Goal: Communication & Community: Answer question/provide support

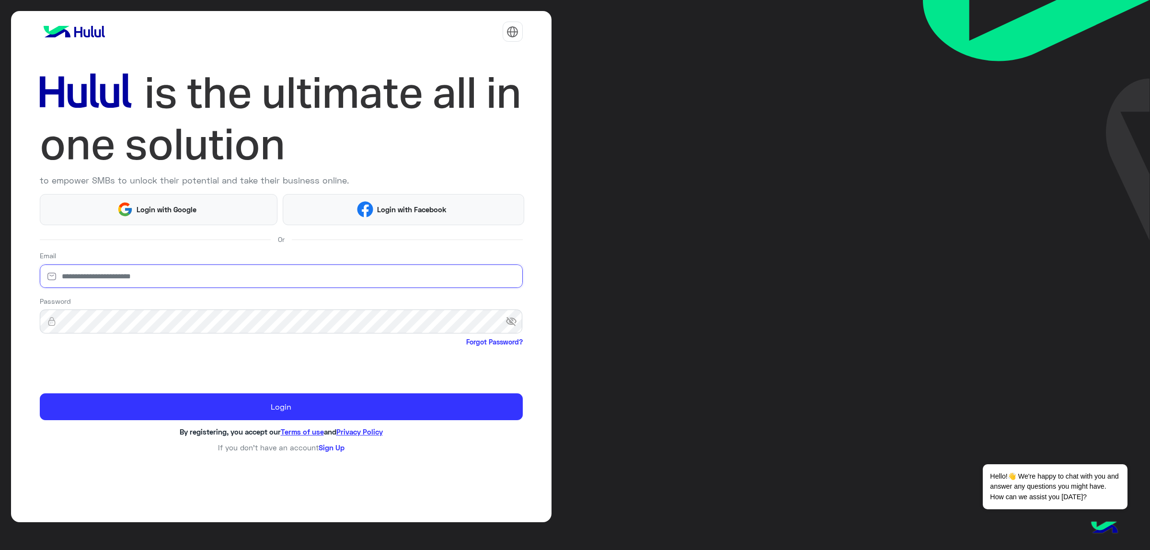
type input "**********"
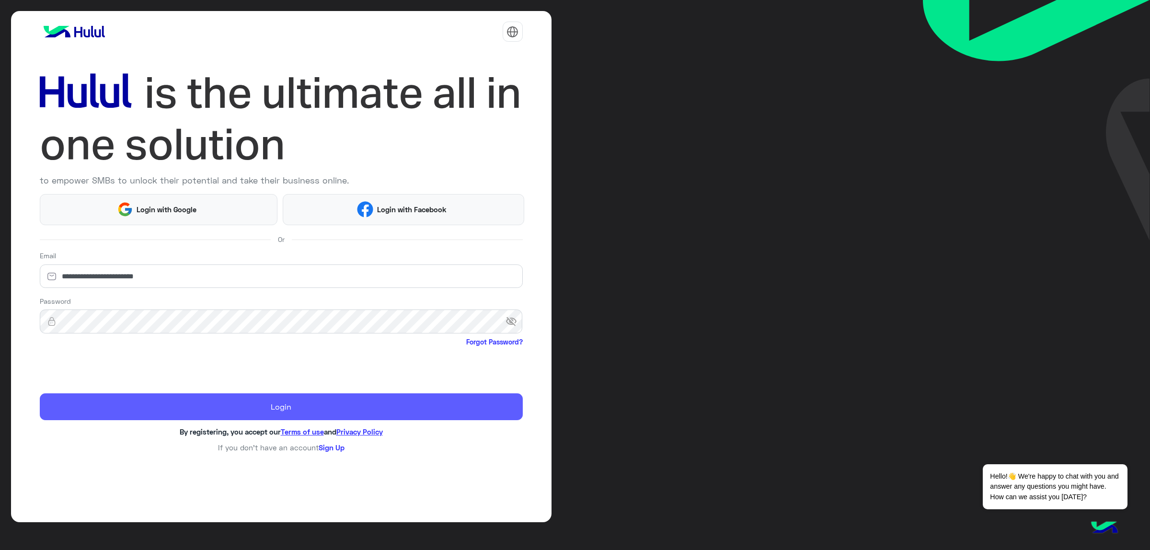
click at [102, 394] on button "Login" at bounding box center [281, 406] width 483 height 27
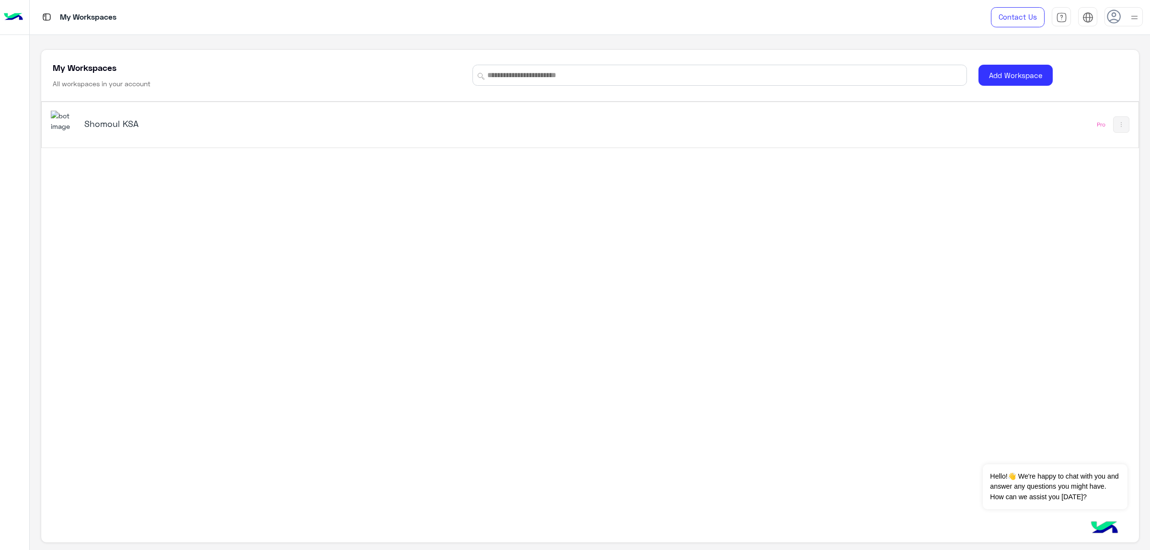
click at [124, 129] on h5 "Shomoul KSA" at bounding box center [278, 123] width 388 height 11
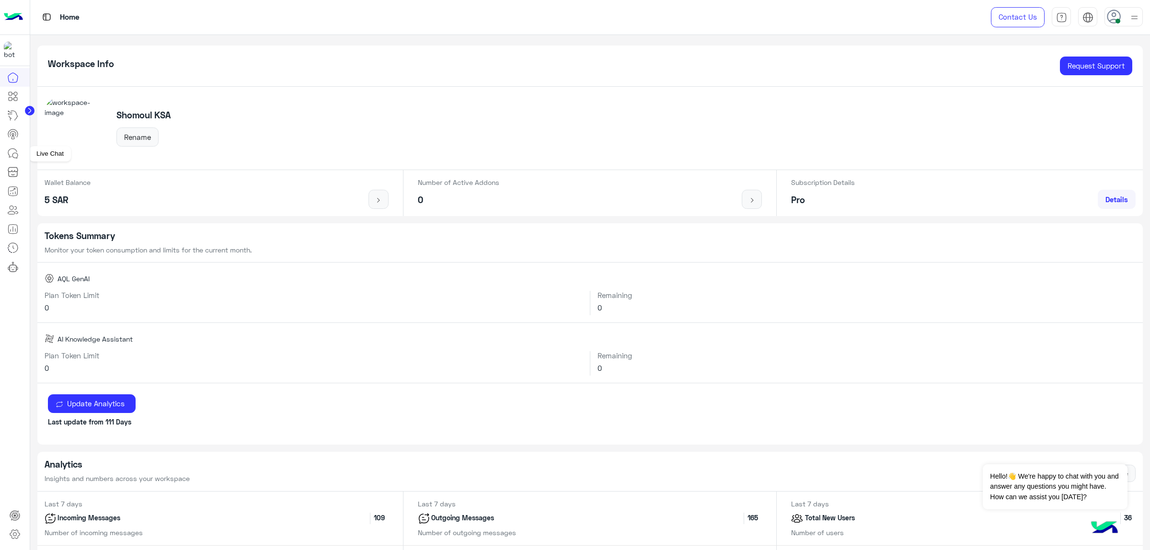
click at [15, 154] on icon at bounding box center [12, 153] width 11 height 11
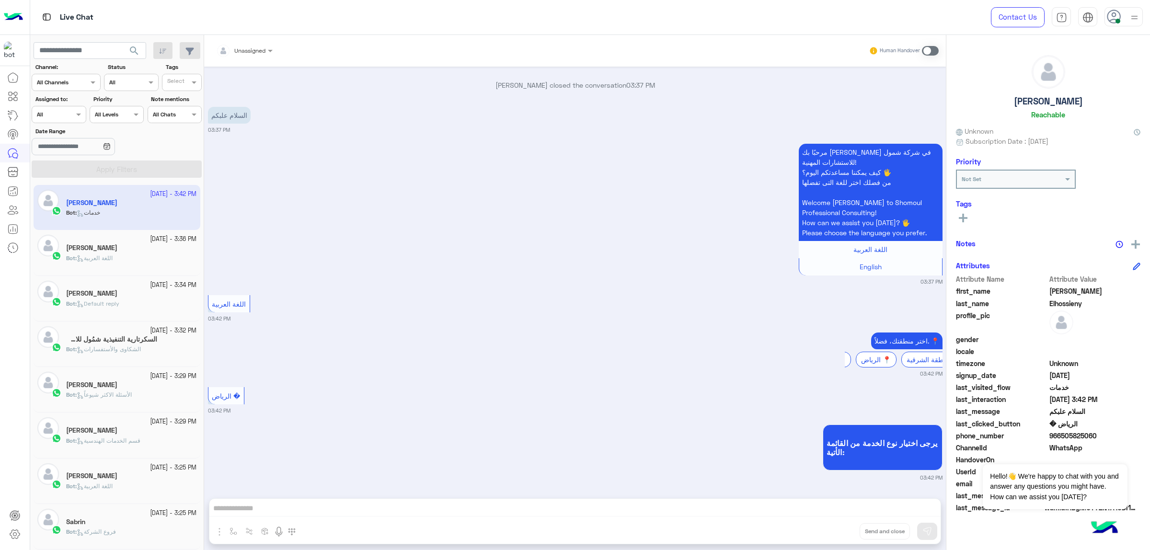
click at [138, 207] on app-inbox-user "29 September - 3:42 PM Omar Elhossieny Bot : خدمات" at bounding box center [117, 207] width 167 height 45
click at [118, 252] on div "[PERSON_NAME]" at bounding box center [131, 249] width 130 height 10
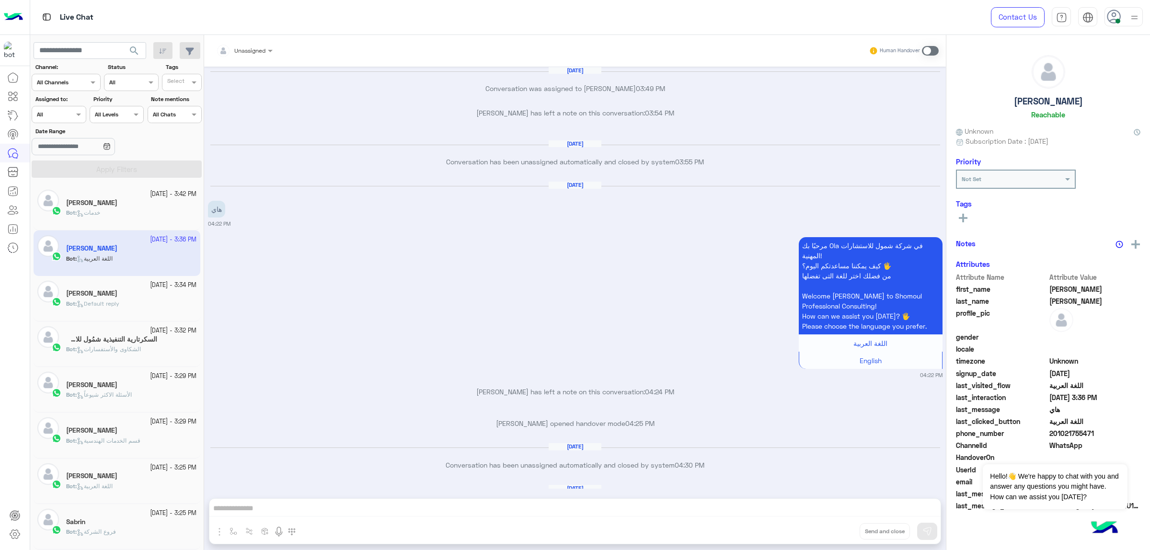
scroll to position [1709, 0]
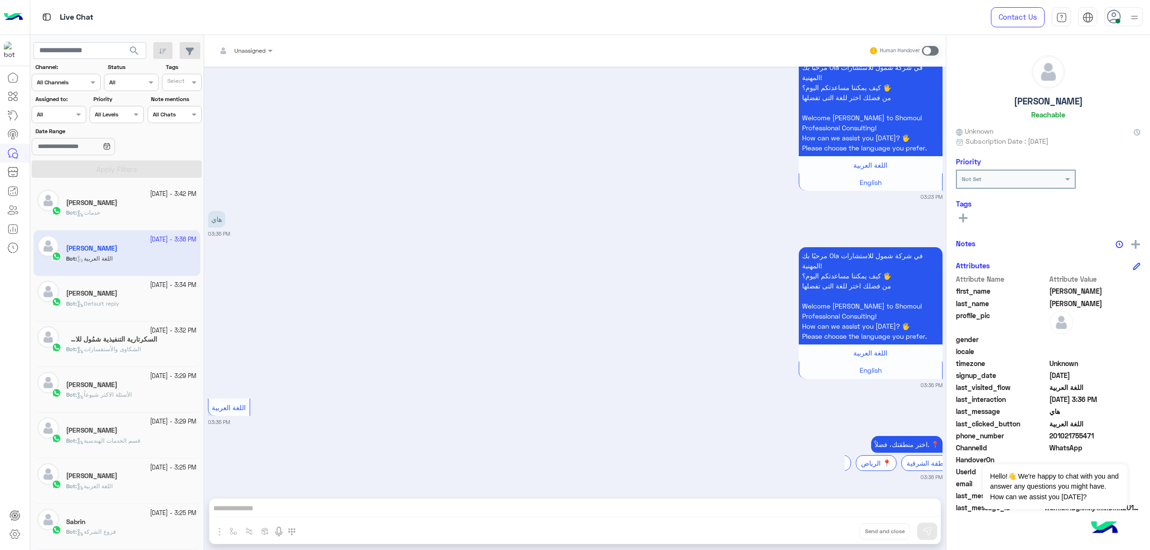
click at [98, 288] on div "29 September - 3:34 PM" at bounding box center [131, 285] width 130 height 9
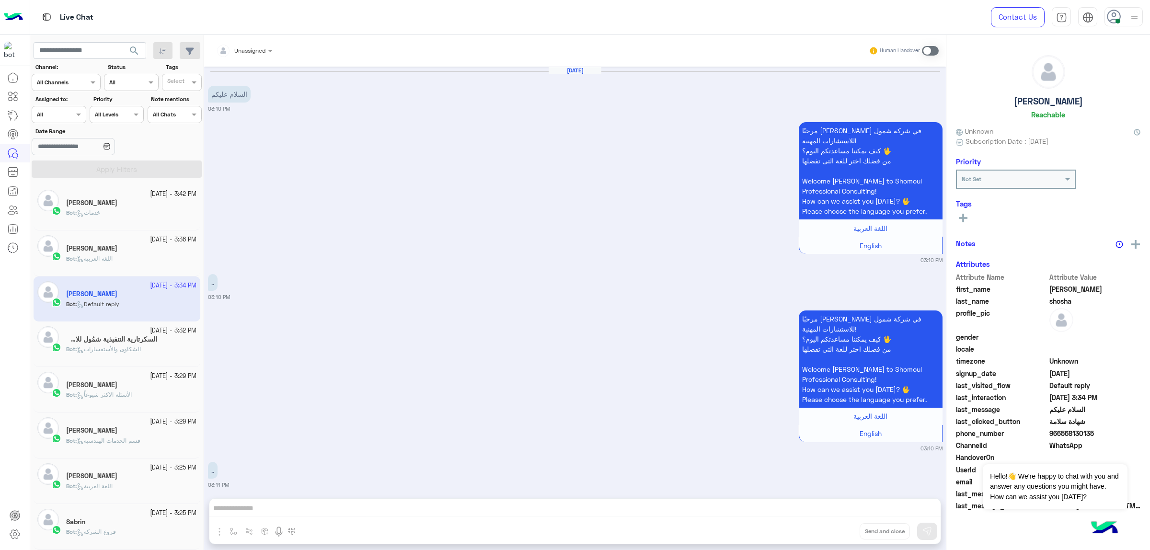
scroll to position [2151, 0]
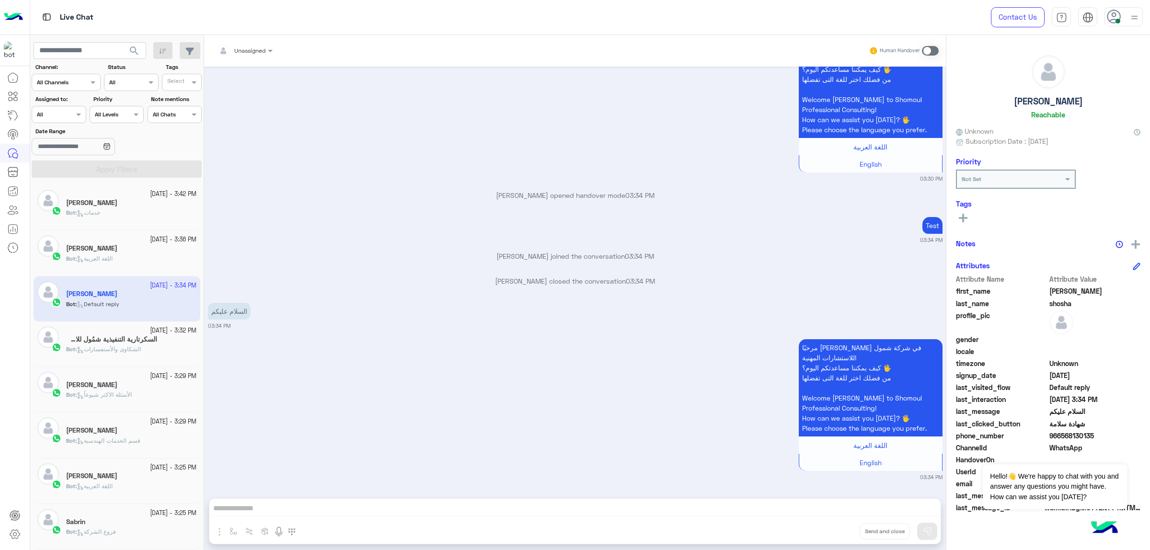
click at [109, 334] on div "[DATE] - 3:32 PM" at bounding box center [131, 330] width 130 height 9
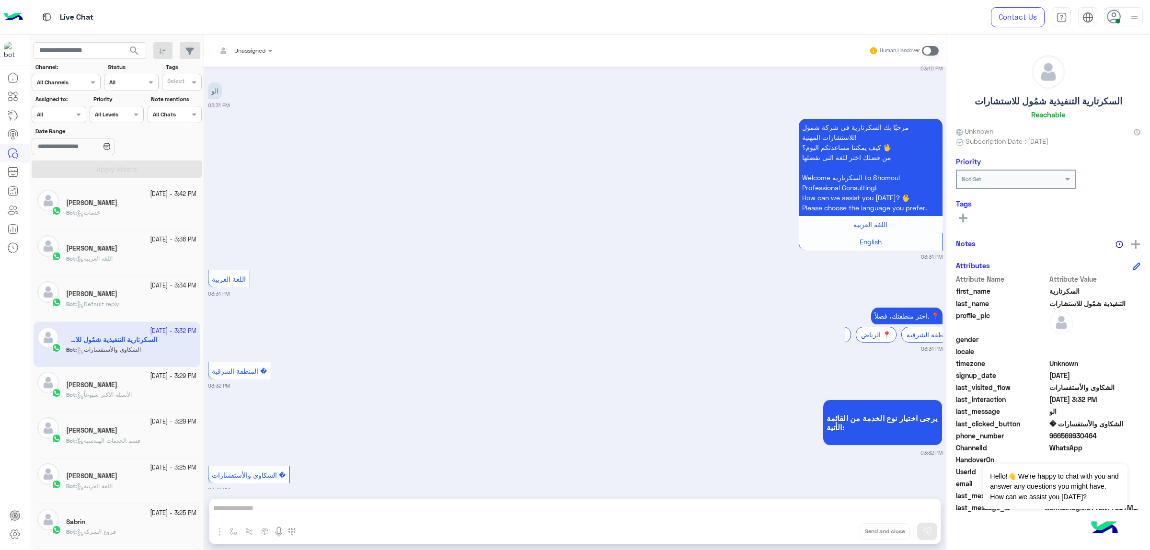
scroll to position [254, 0]
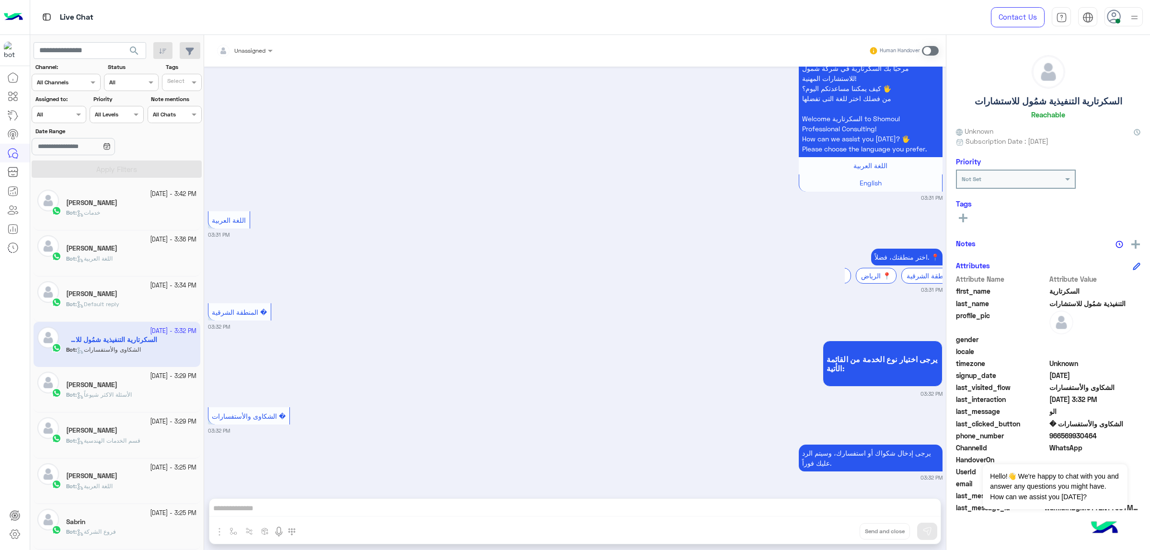
click at [139, 387] on div "[PERSON_NAME]" at bounding box center [131, 386] width 130 height 10
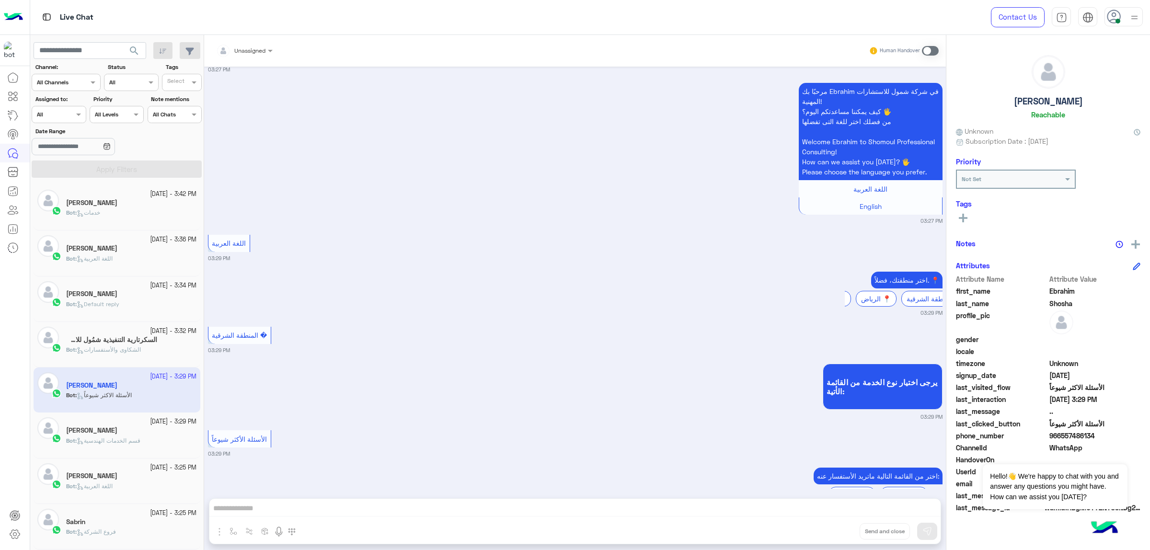
scroll to position [1198, 0]
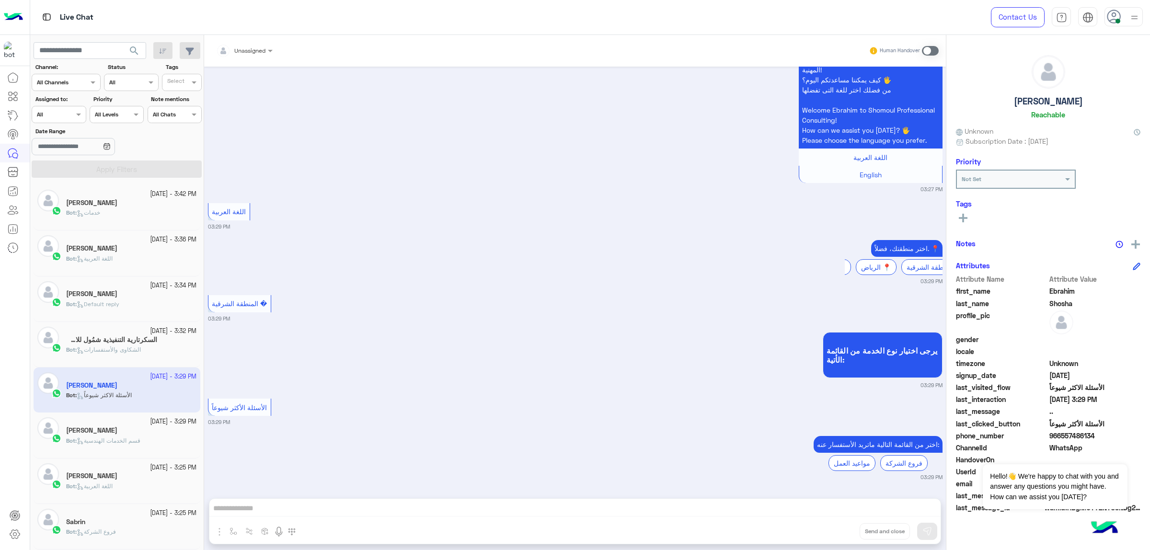
click at [150, 423] on small "[DATE] - 3:29 PM" at bounding box center [173, 421] width 46 height 9
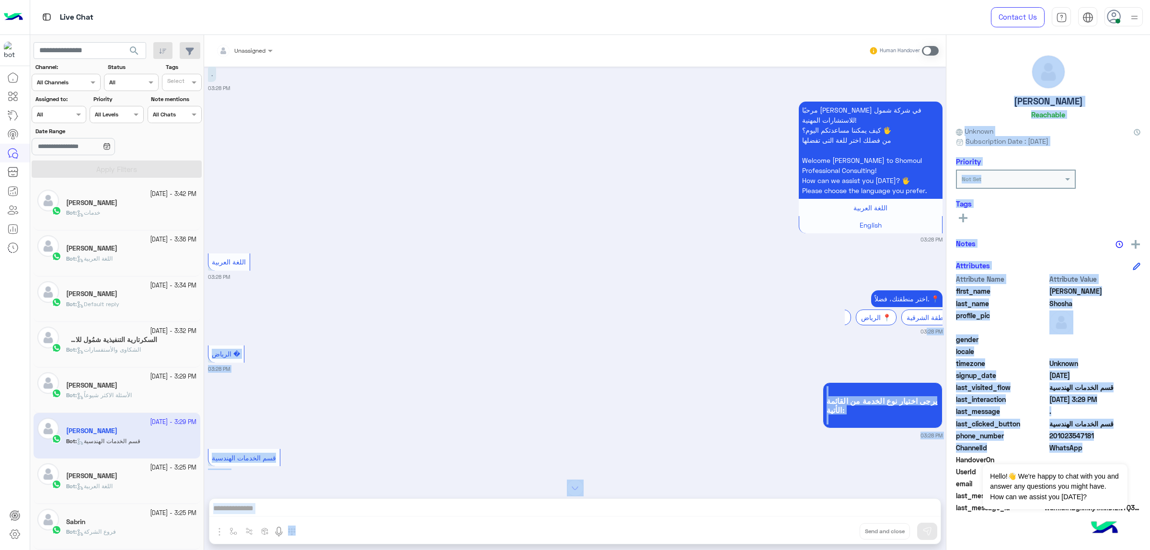
drag, startPoint x: 941, startPoint y: 341, endPoint x: 957, endPoint y: 459, distance: 118.9
click at [957, 459] on mat-drawer-container "Unassigned Human Handover Sep 29, 2025 . 03:28 PM مرحبًا بك Ibrahim في شركة شمو…" at bounding box center [677, 294] width 946 height 519
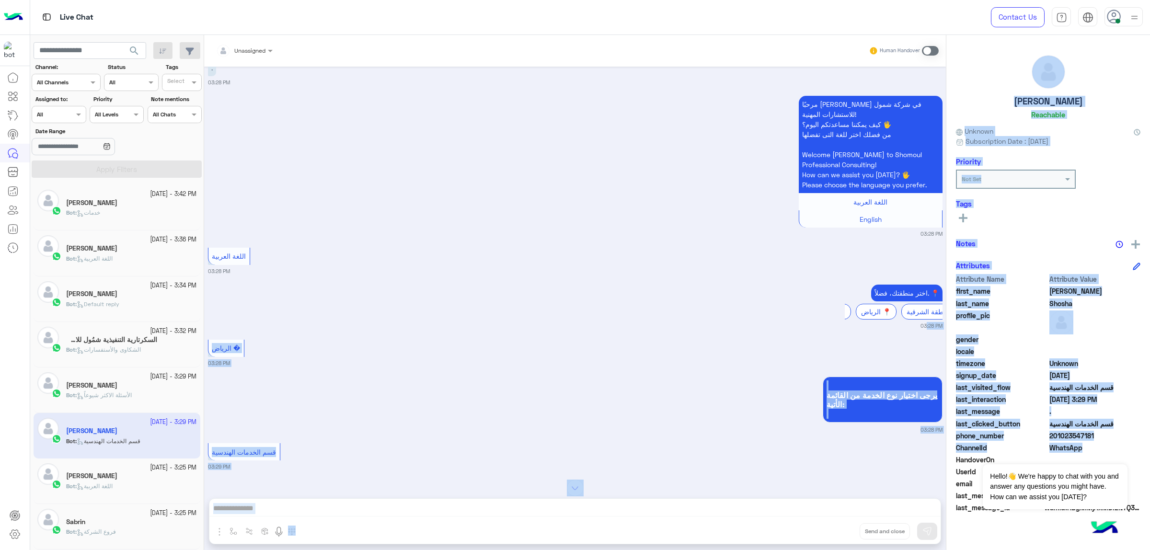
click at [645, 330] on small "03:28 PM" at bounding box center [575, 326] width 734 height 8
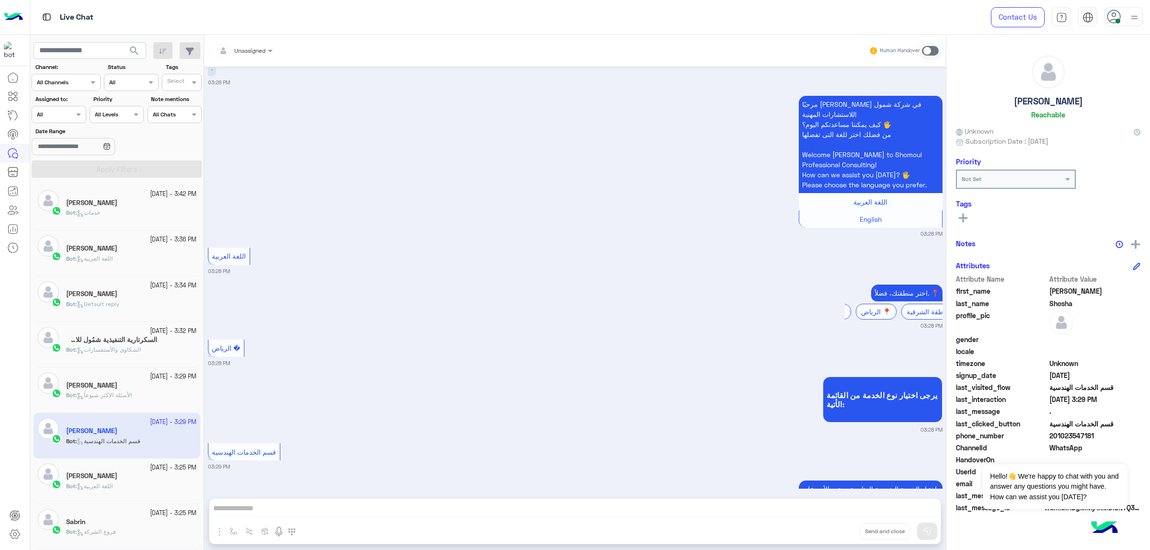
scroll to position [87, 0]
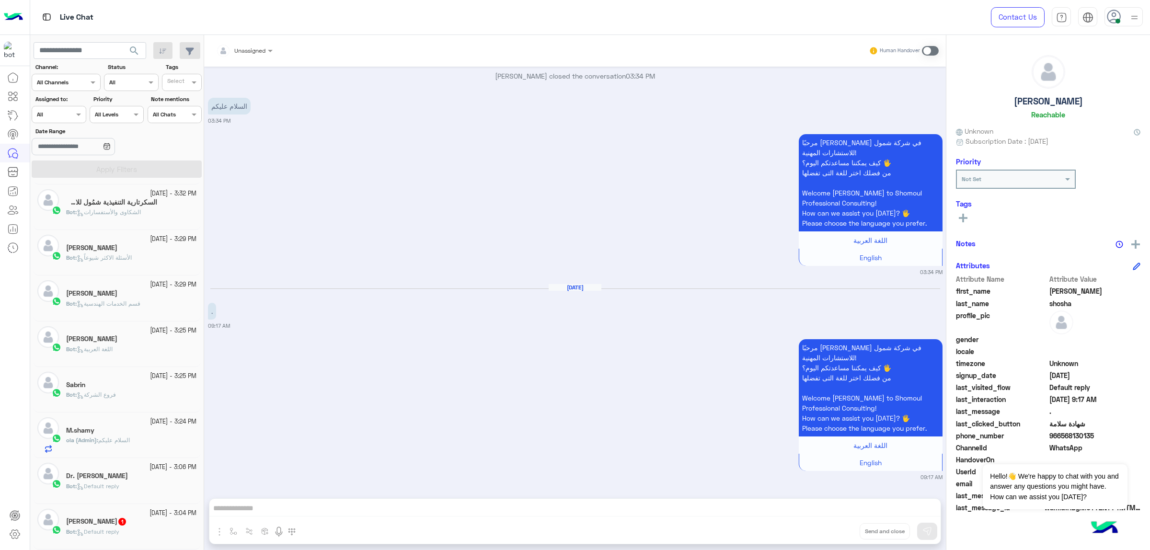
scroll to position [163, 0]
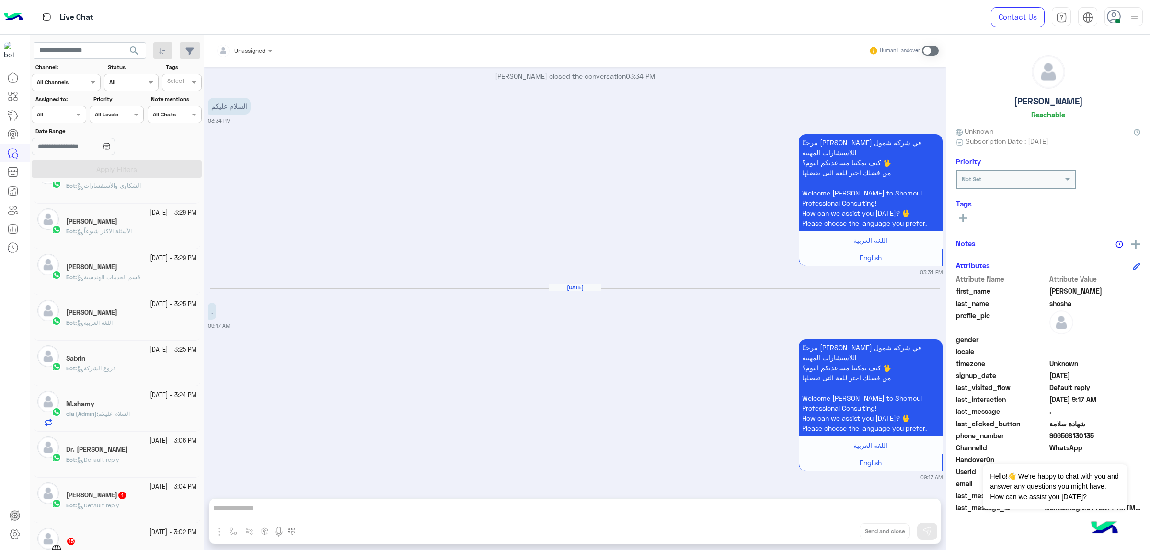
click at [139, 401] on div "M.shamy" at bounding box center [131, 405] width 130 height 10
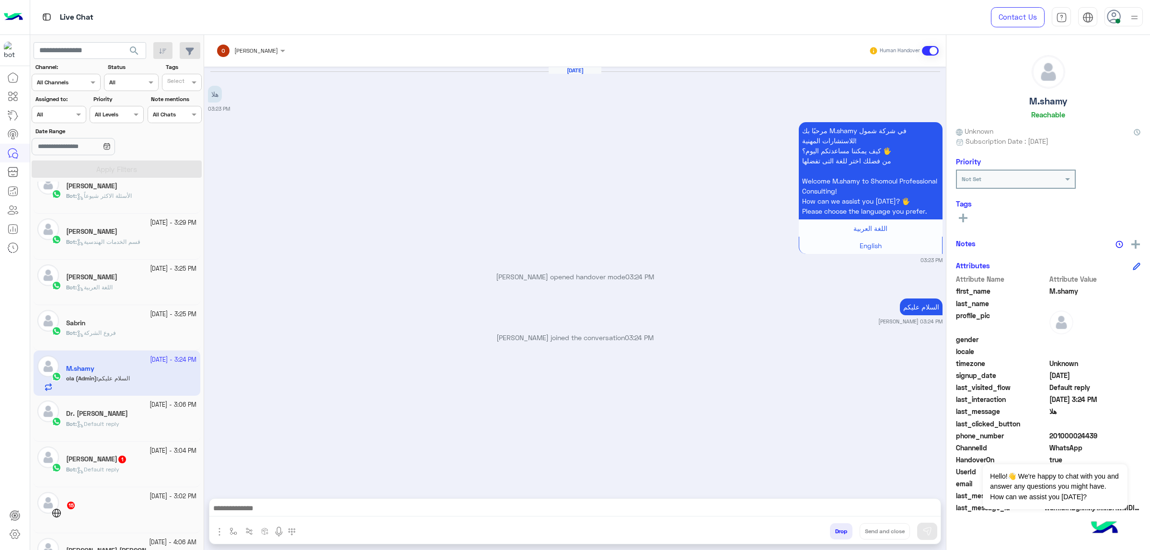
scroll to position [334, 0]
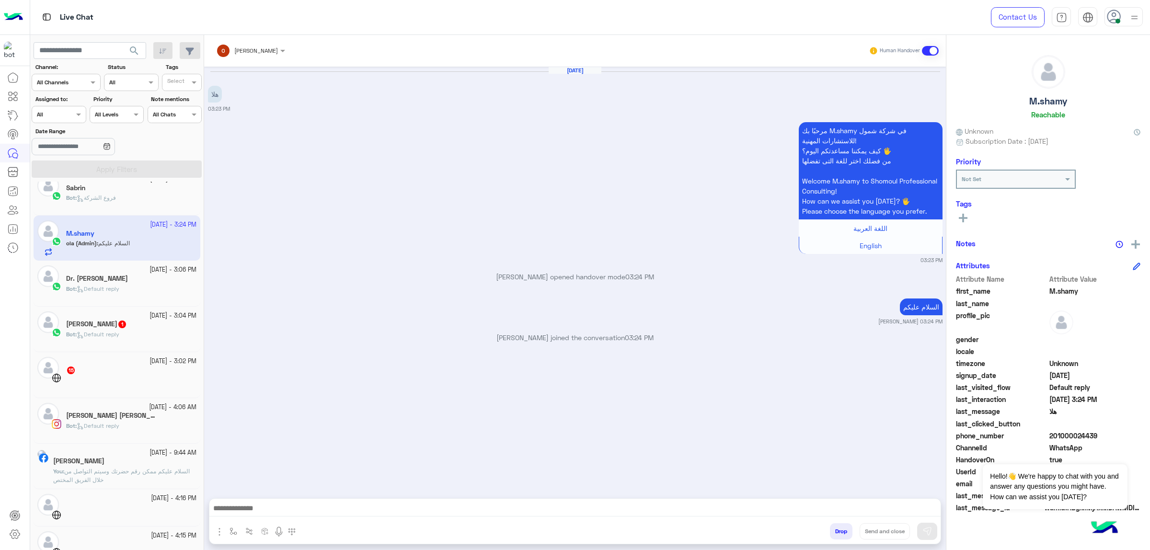
click at [128, 289] on div "Bot : Default reply" at bounding box center [131, 293] width 130 height 17
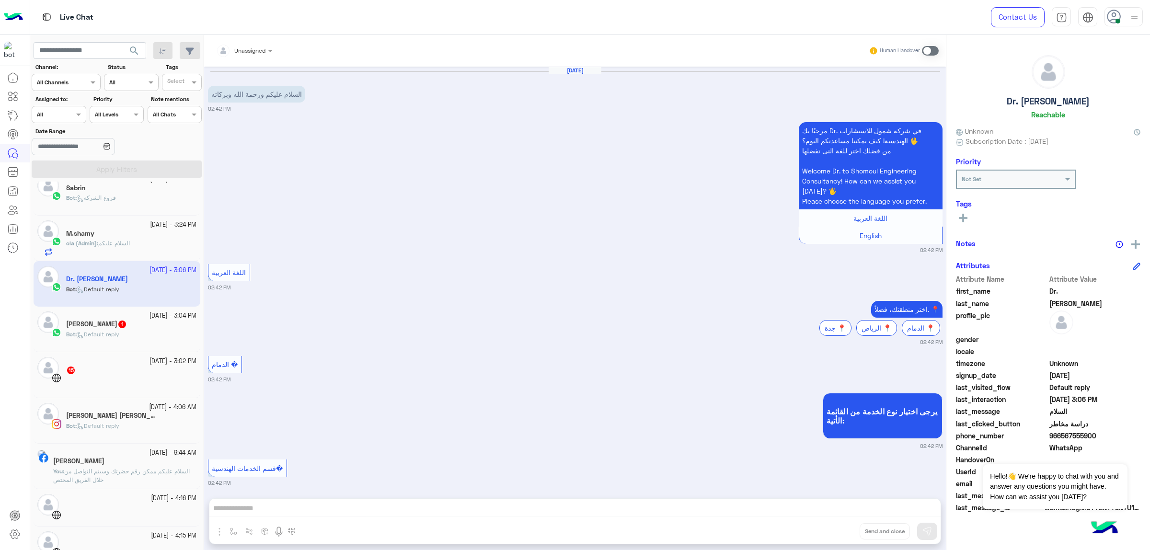
scroll to position [1029, 0]
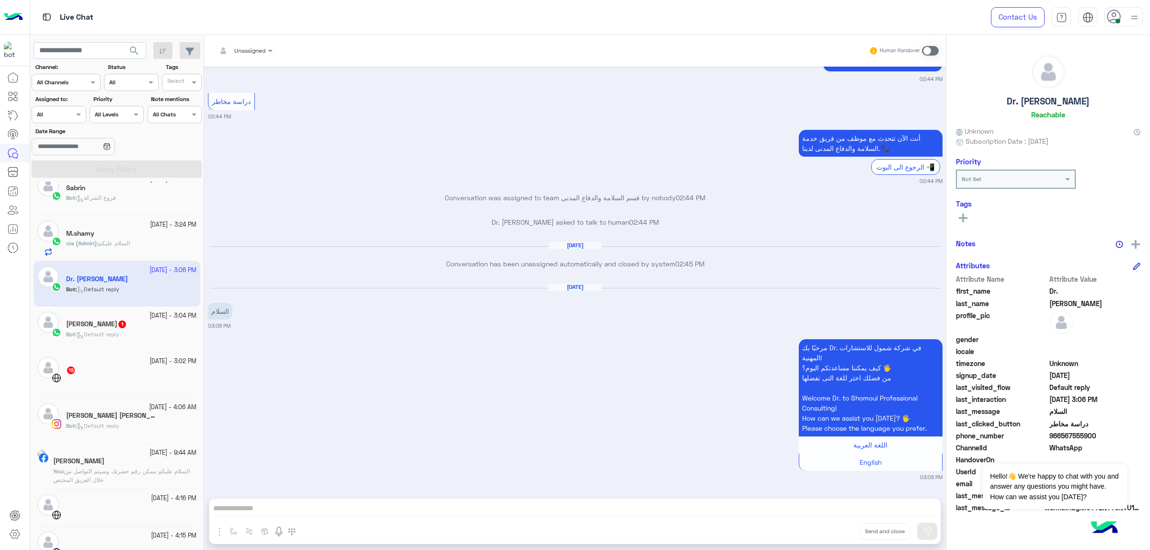
click at [138, 336] on div "Bot : Default reply" at bounding box center [131, 338] width 130 height 17
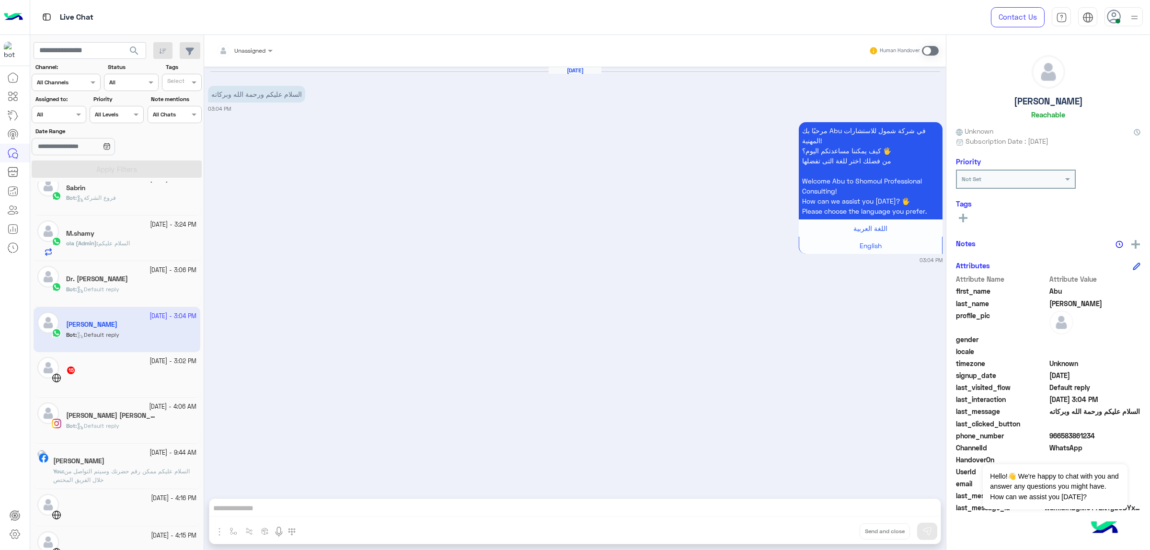
click at [139, 369] on div "15" at bounding box center [131, 371] width 130 height 10
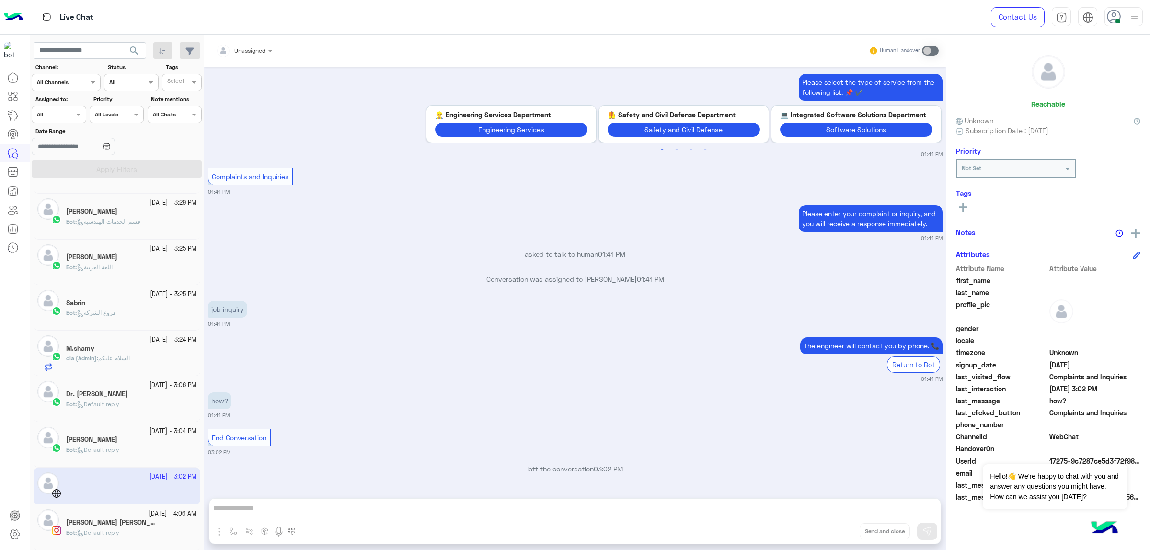
scroll to position [216, 0]
click at [797, 460] on div "Sep 23, 2025 GetStarted 01:39 PM مرحبًا بك في شركة شمول للاستشارات المهنية! كيف…" at bounding box center [575, 278] width 742 height 422
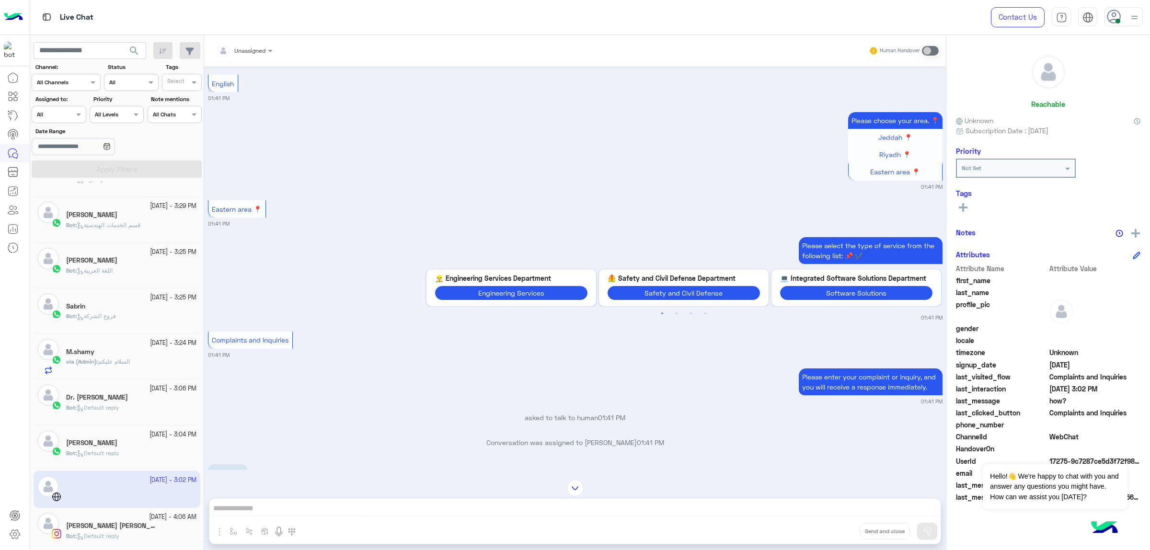
scroll to position [1148, 0]
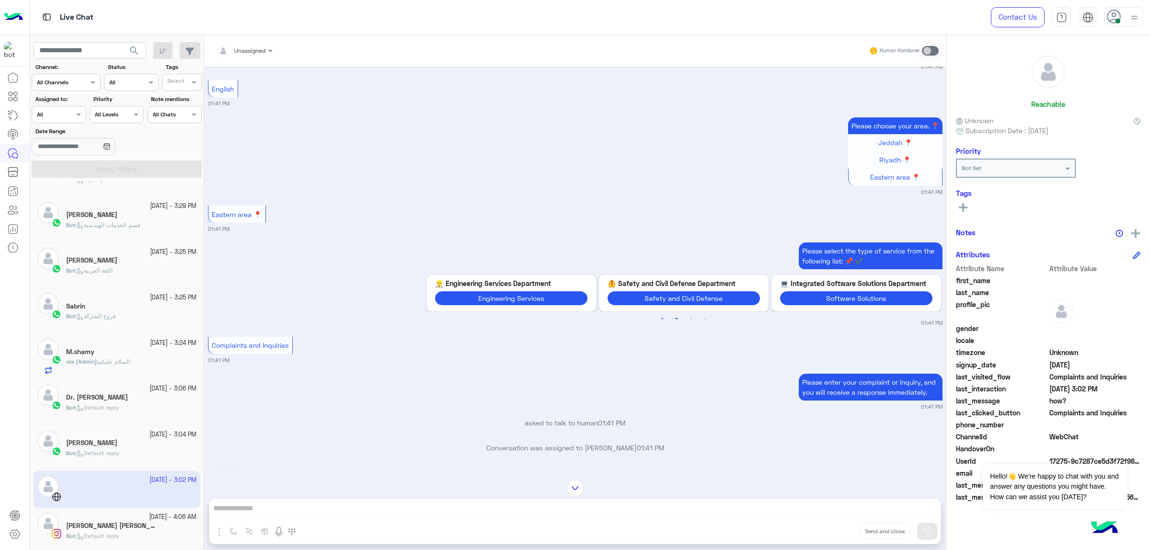
click at [672, 324] on button "2" at bounding box center [677, 319] width 10 height 10
click at [686, 324] on button "3" at bounding box center [691, 319] width 10 height 10
click at [700, 324] on button "4" at bounding box center [705, 319] width 10 height 10
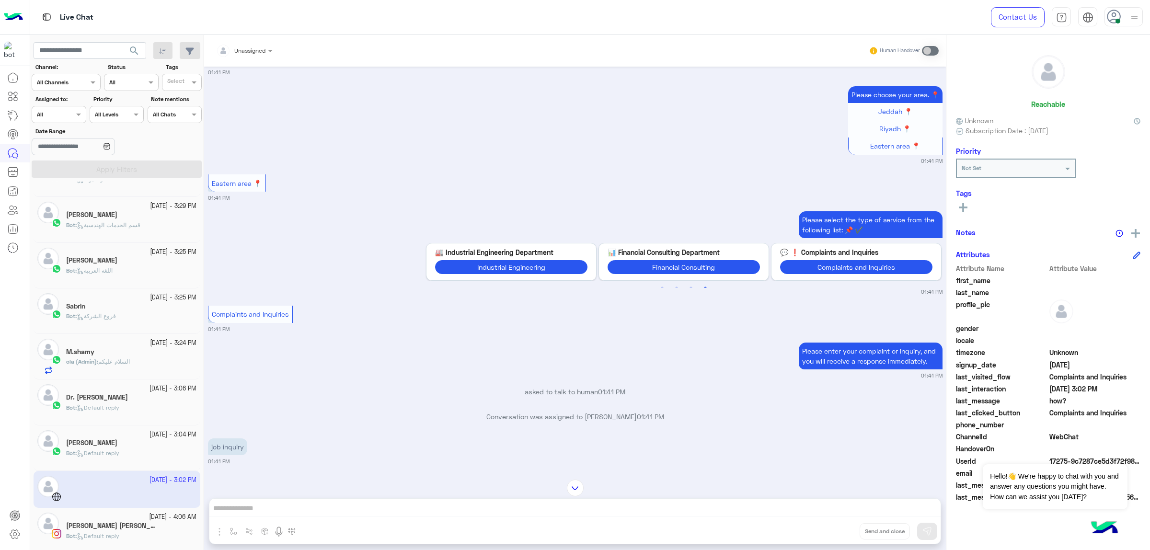
click at [262, 318] on span "Complaints and Inquiries" at bounding box center [250, 314] width 77 height 8
copy app-message "Complaints and Inquiries"
drag, startPoint x: 945, startPoint y: 364, endPoint x: 945, endPoint y: 396, distance: 31.6
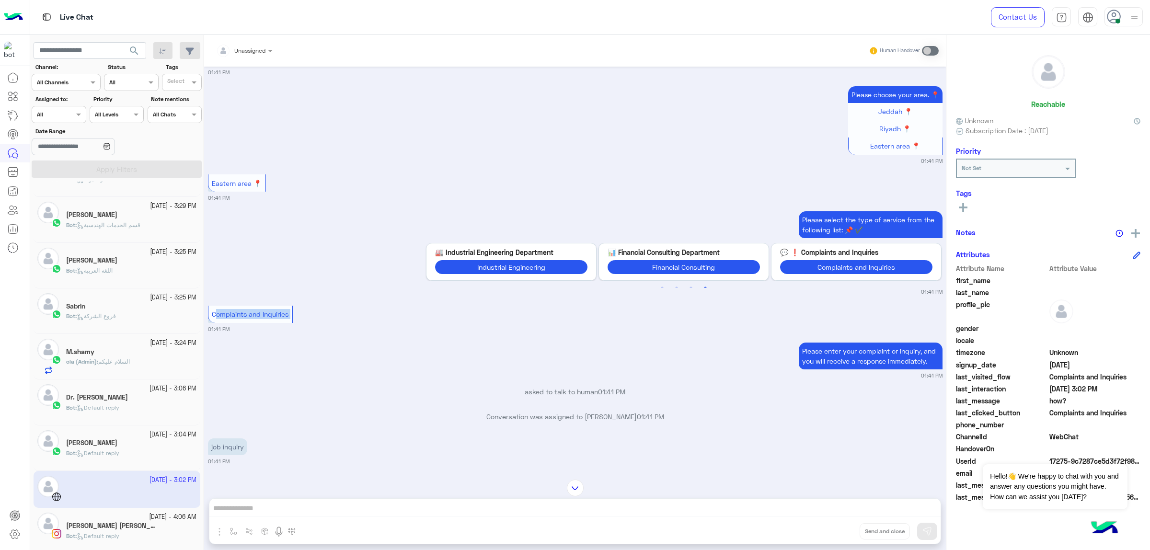
click at [945, 396] on mat-drawer-container "Unassigned Human Handover Sep 23, 2025 GetStarted 01:39 PM مرحبًا بك في شركة شم…" at bounding box center [677, 294] width 946 height 519
click at [868, 422] on p "Conversation was assigned to Ibrahim shosha 01:41 PM" at bounding box center [575, 417] width 734 height 10
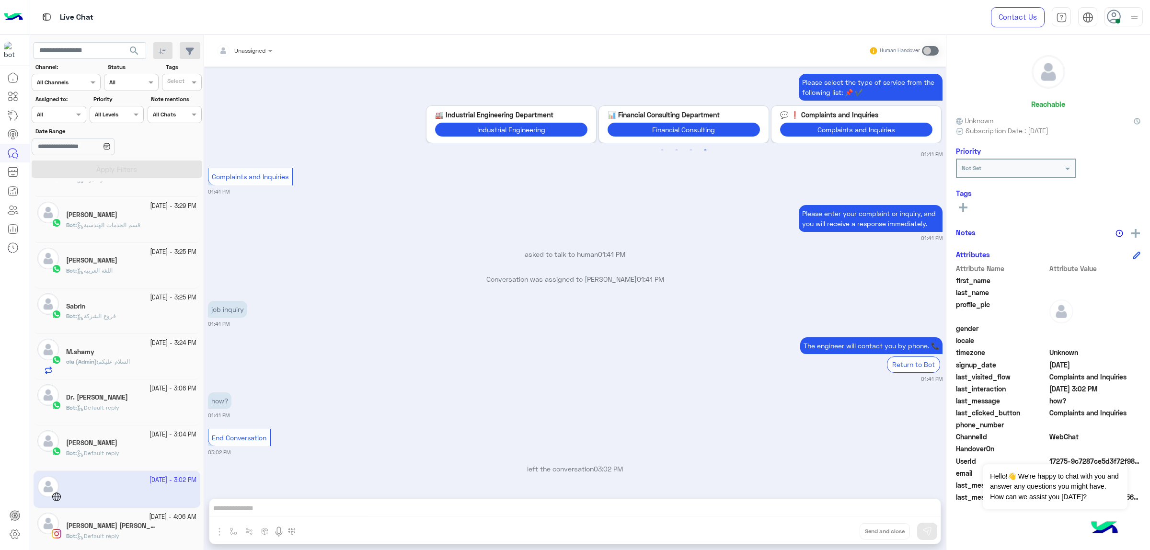
scroll to position [1339, 0]
drag, startPoint x: 1149, startPoint y: 147, endPoint x: 1148, endPoint y: 250, distance: 103.0
click at [1148, 250] on div "Reachable Unknown Subscription Date : 09/23/2025 Priority Not Set Tags See All …" at bounding box center [1048, 291] width 204 height 512
click at [810, 274] on p "Conversation was assigned to Ibrahim shosha 01:41 PM" at bounding box center [575, 279] width 734 height 10
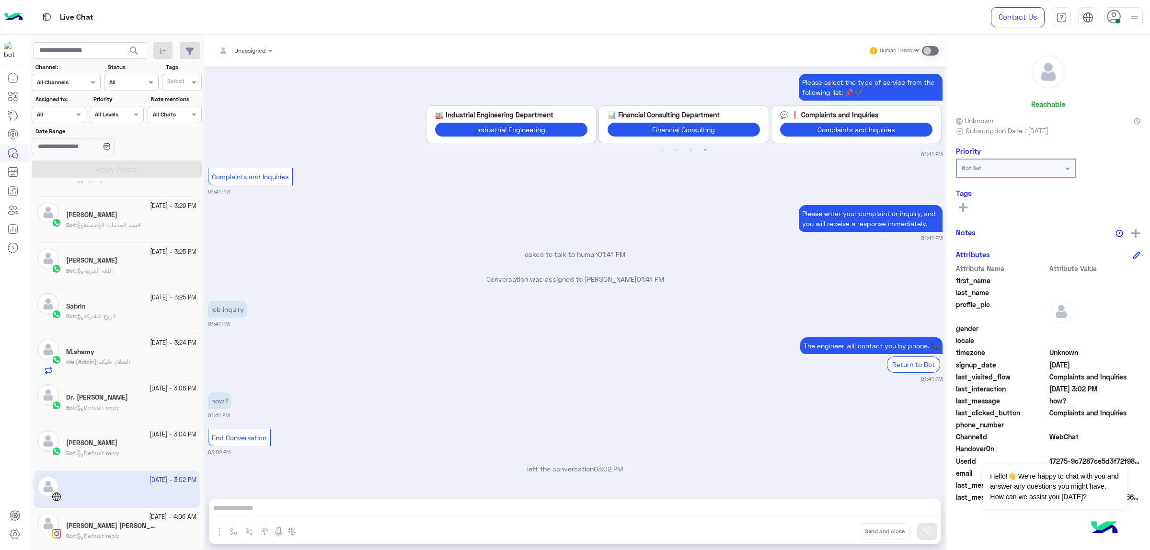
click at [130, 429] on div "29 September - 3:04 PM Abu Malik Bot : Default reply" at bounding box center [117, 448] width 167 height 46
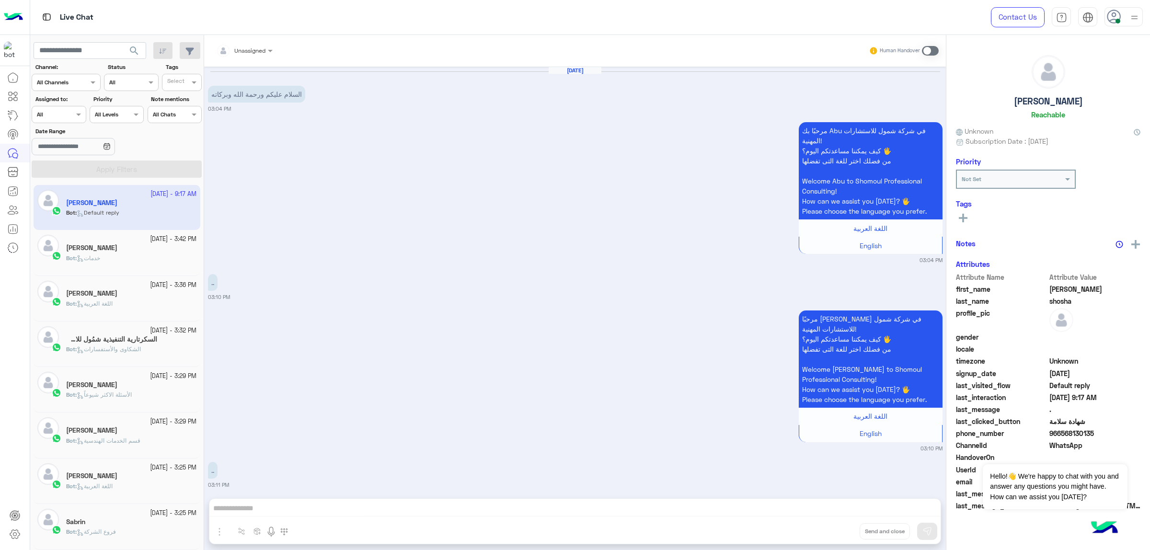
scroll to position [2356, 0]
